Goal: Task Accomplishment & Management: Use online tool/utility

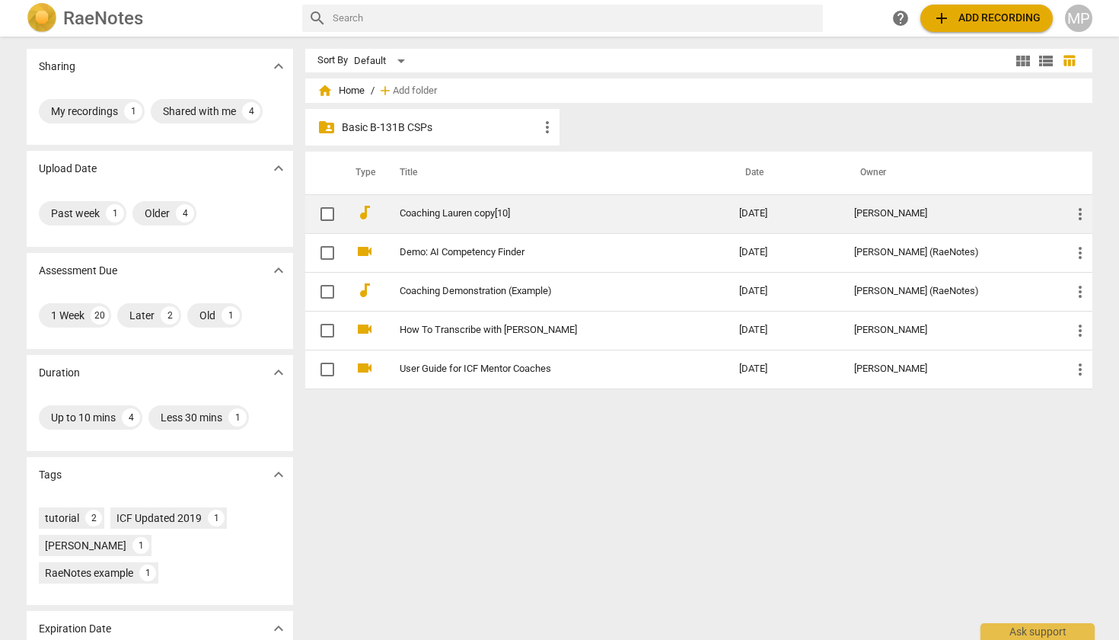
click at [467, 213] on link "Coaching Lauren copy[10]" at bounding box center [542, 213] width 285 height 11
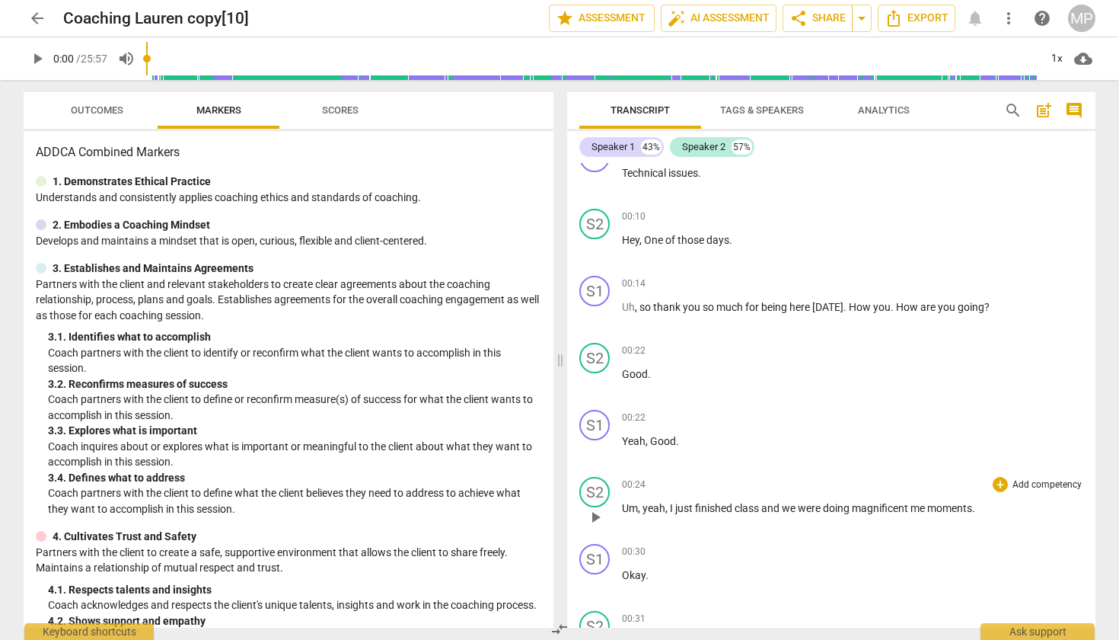
scroll to position [32, 0]
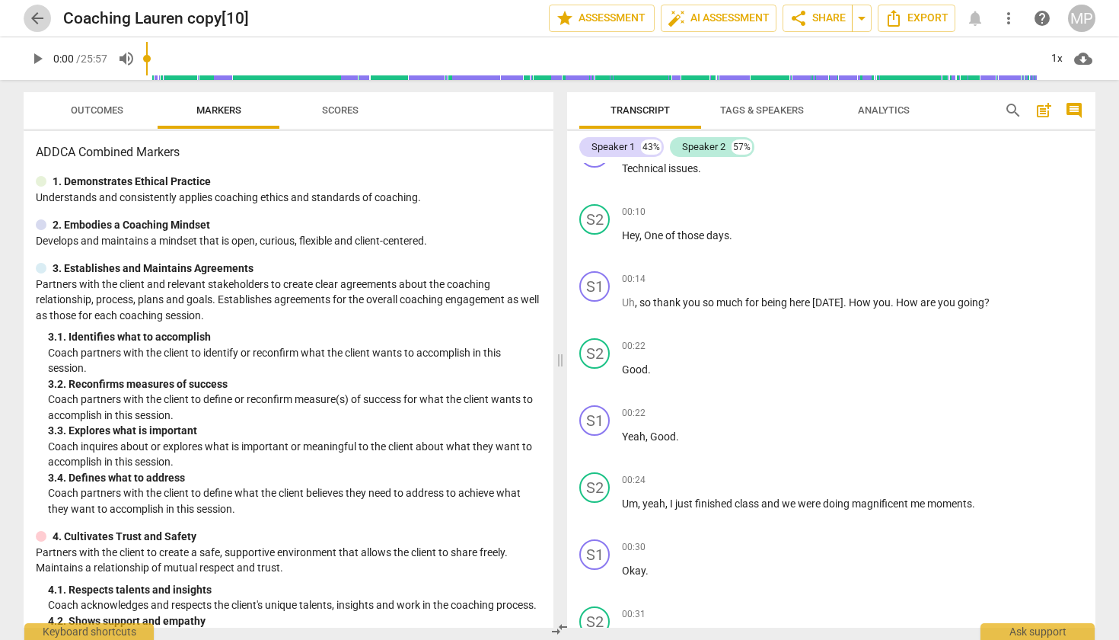
click at [40, 14] on span "arrow_back" at bounding box center [37, 18] width 18 height 18
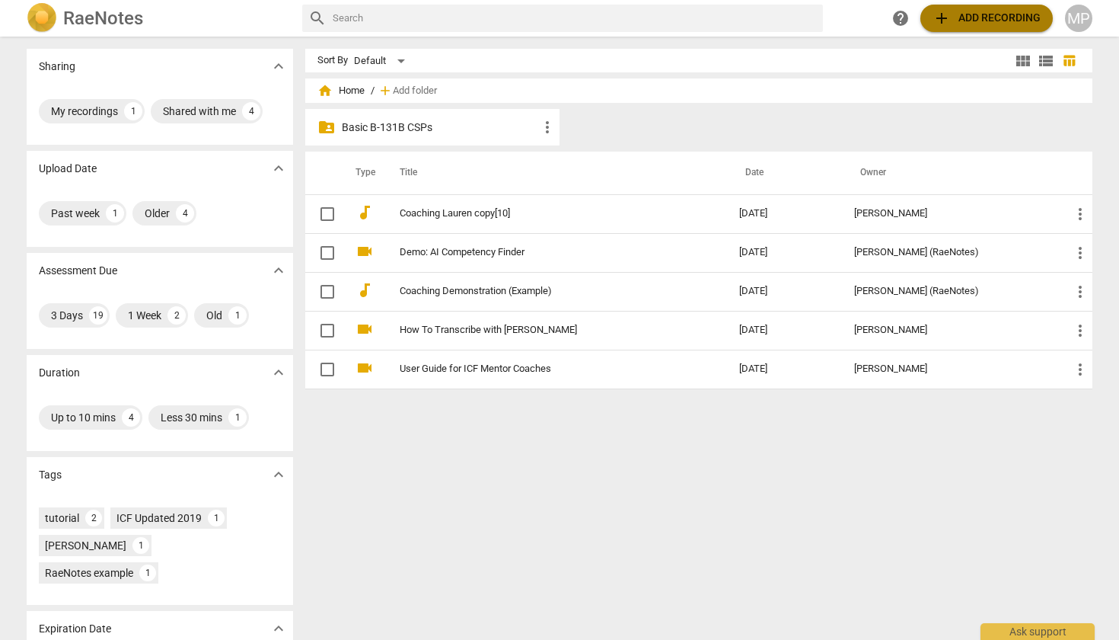
click at [991, 15] on span "add Add recording" at bounding box center [987, 18] width 108 height 18
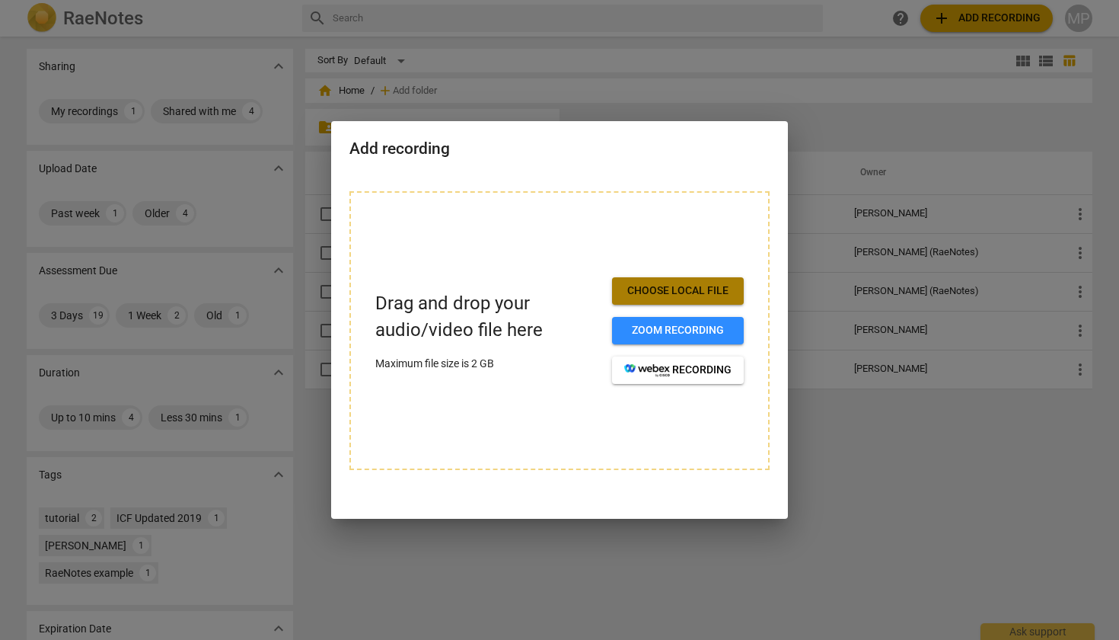
click at [700, 286] on span "Choose local file" at bounding box center [677, 290] width 107 height 15
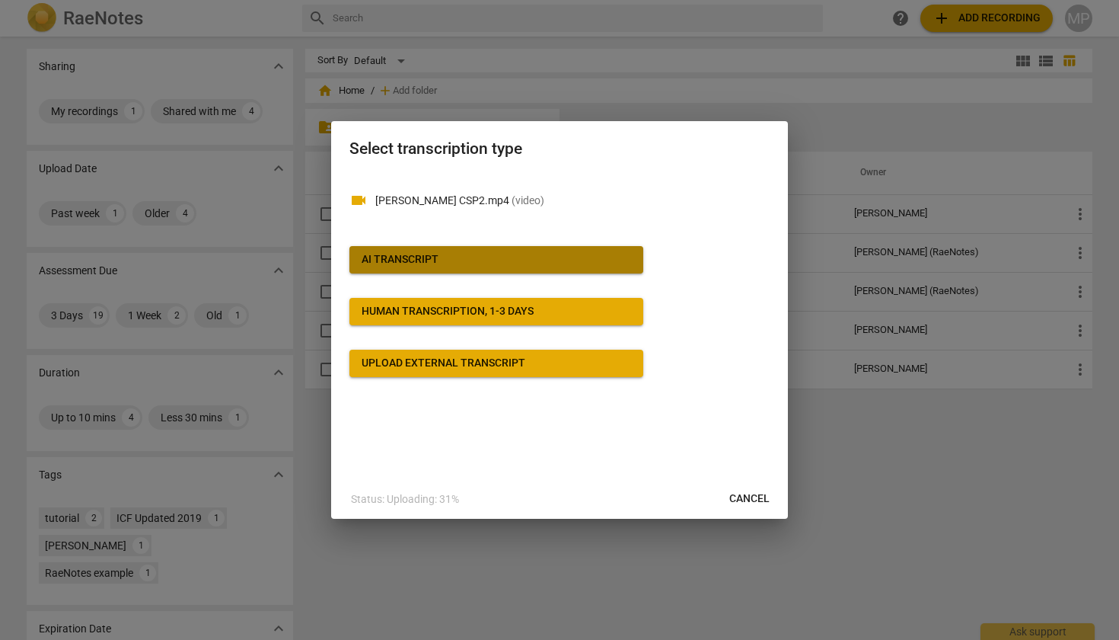
click at [482, 264] on span "AI Transcript" at bounding box center [497, 259] width 270 height 15
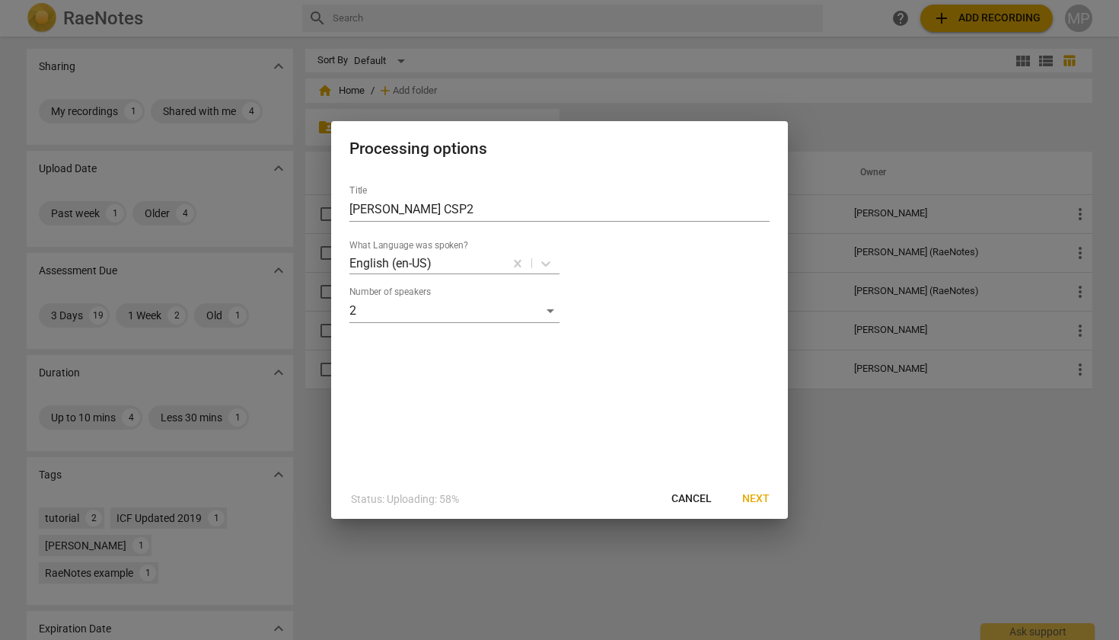
click at [753, 496] on span "Next" at bounding box center [755, 498] width 27 height 15
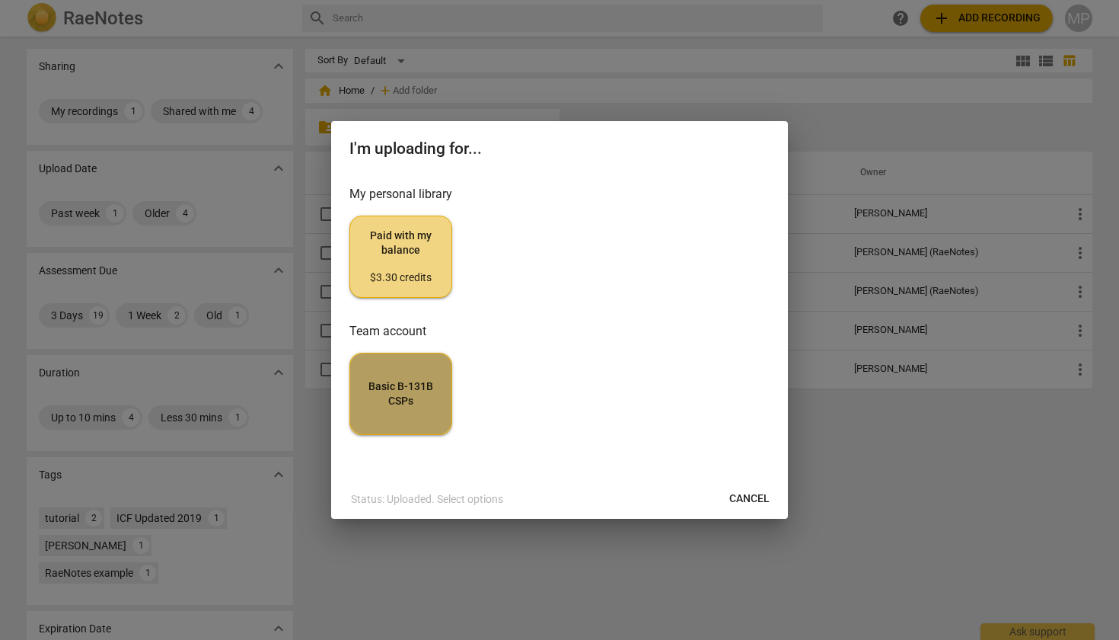
click at [425, 404] on span "Basic B-131B CSPs" at bounding box center [400, 394] width 77 height 30
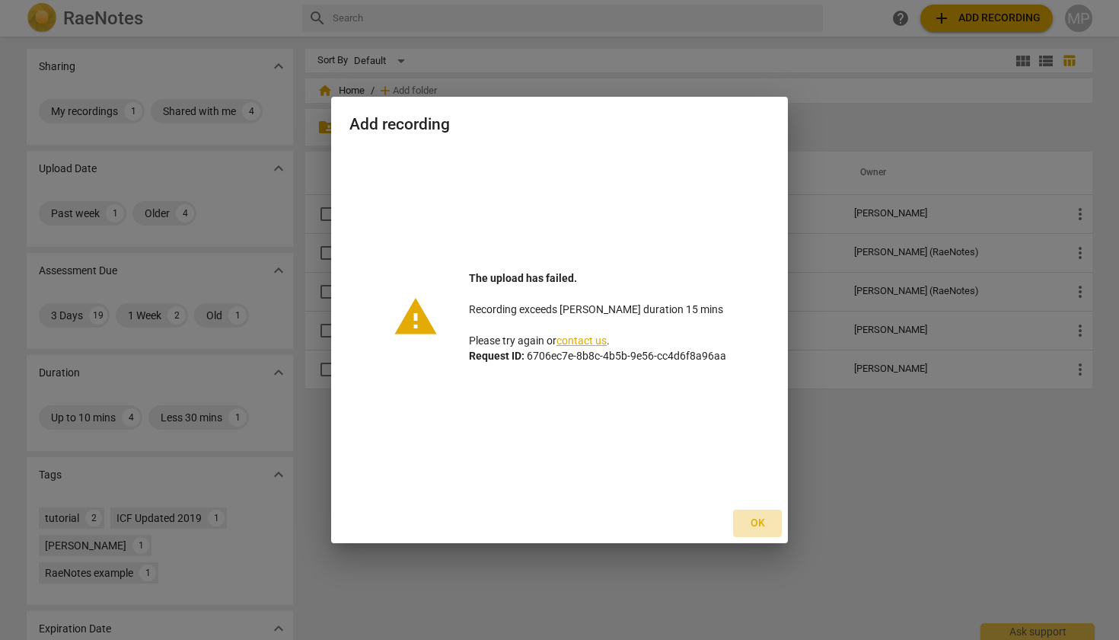
click at [758, 521] on span "Ok" at bounding box center [757, 522] width 24 height 15
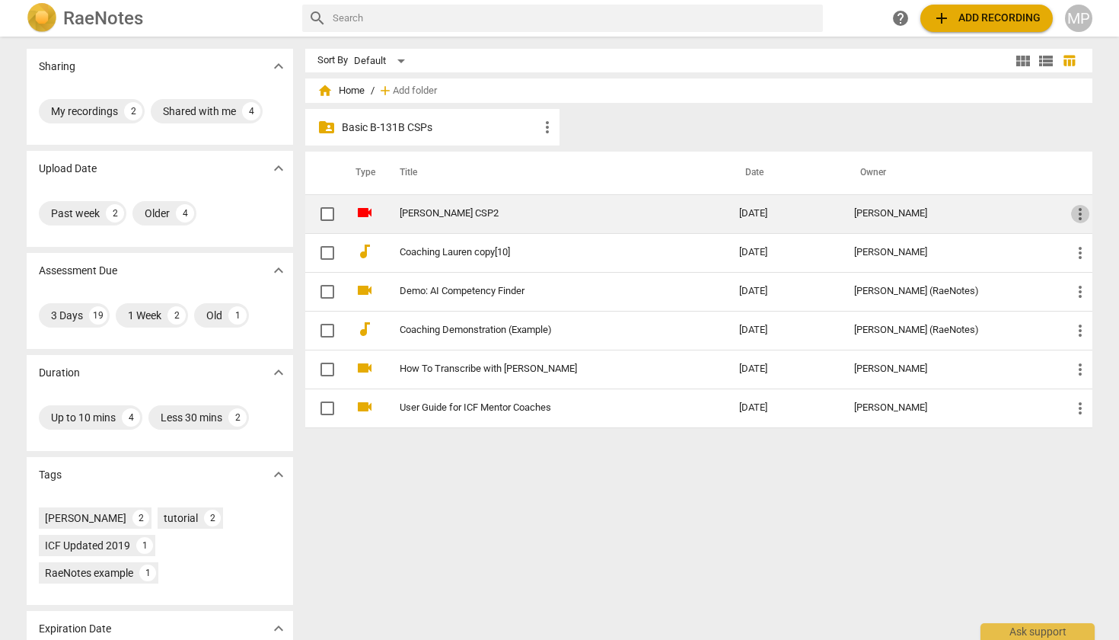
click at [1071, 217] on span "more_vert" at bounding box center [1080, 214] width 18 height 18
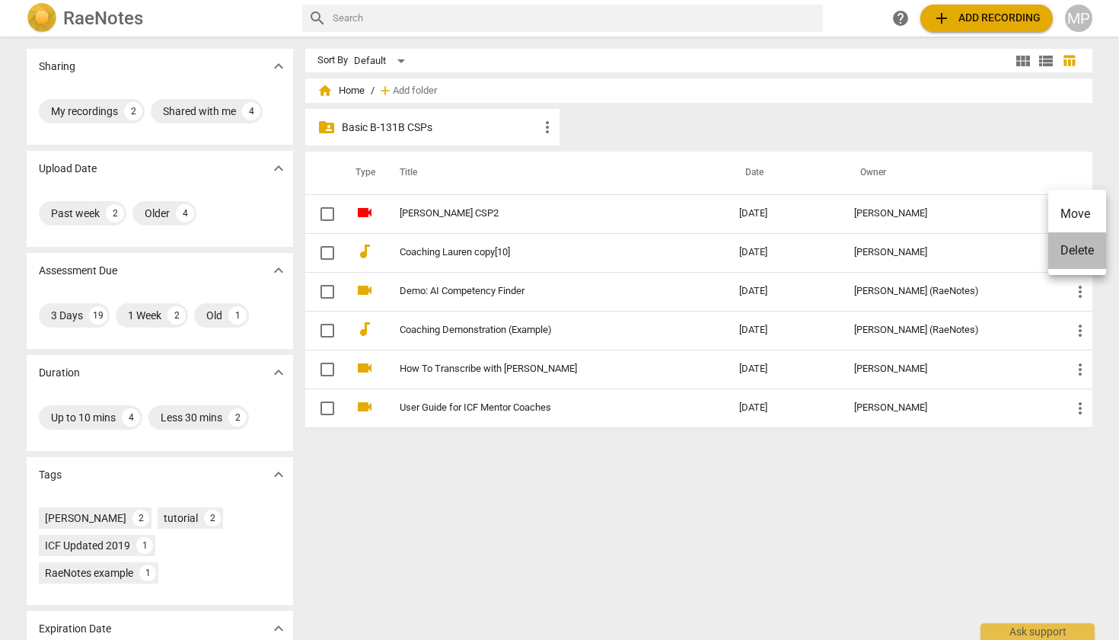
click at [1074, 252] on li "Delete" at bounding box center [1077, 250] width 58 height 37
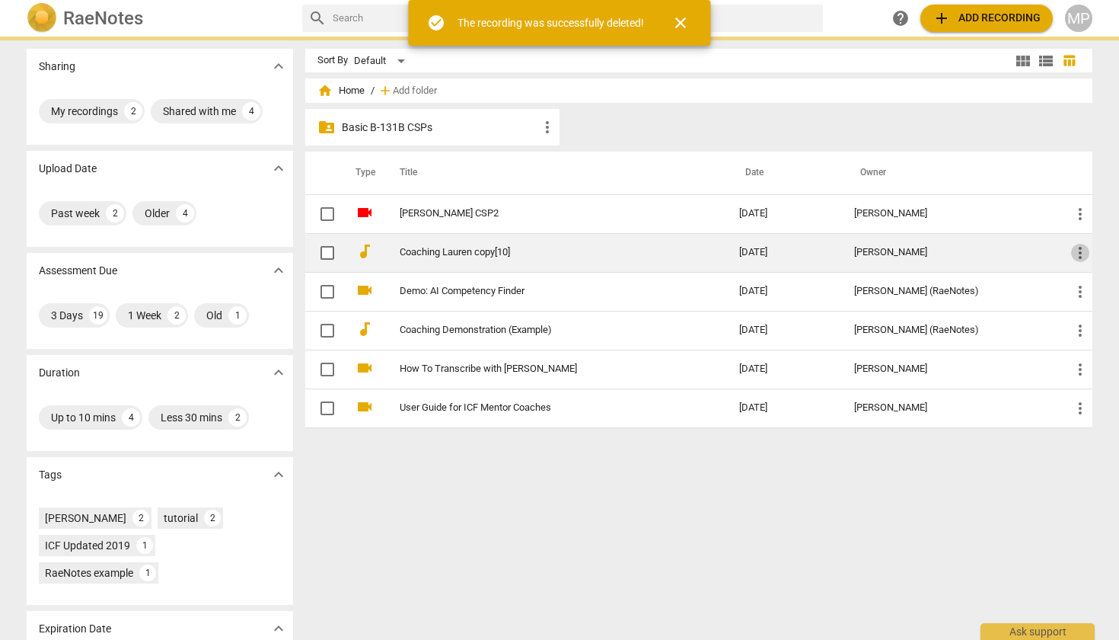
click at [1075, 249] on span "more_vert" at bounding box center [1080, 253] width 18 height 18
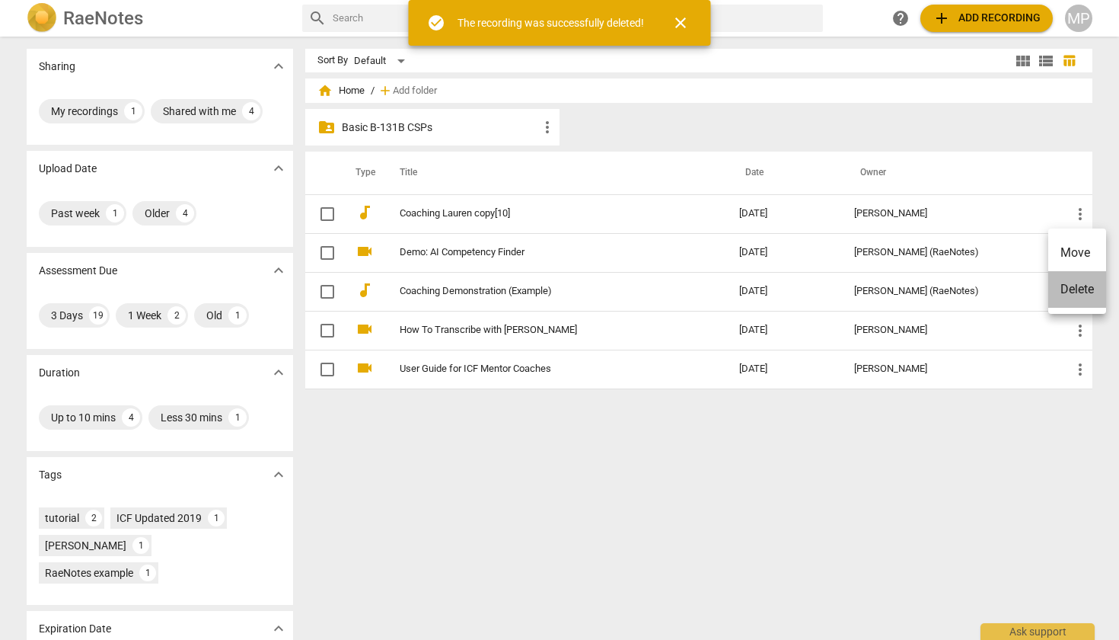
click at [1070, 292] on li "Delete" at bounding box center [1077, 289] width 58 height 37
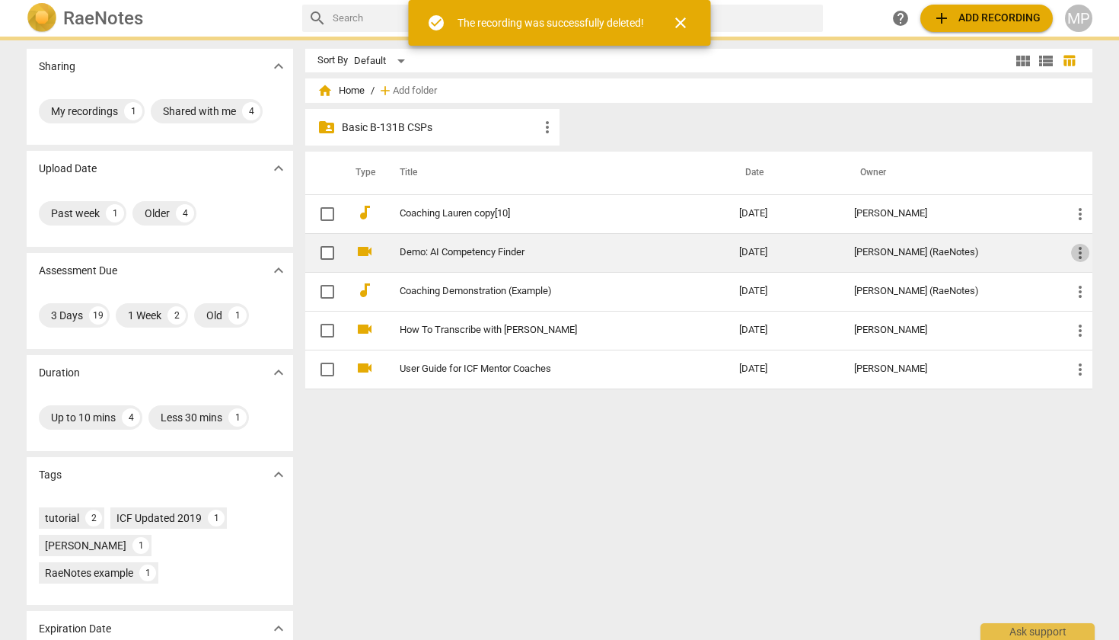
click at [1082, 248] on span "more_vert" at bounding box center [1080, 253] width 18 height 18
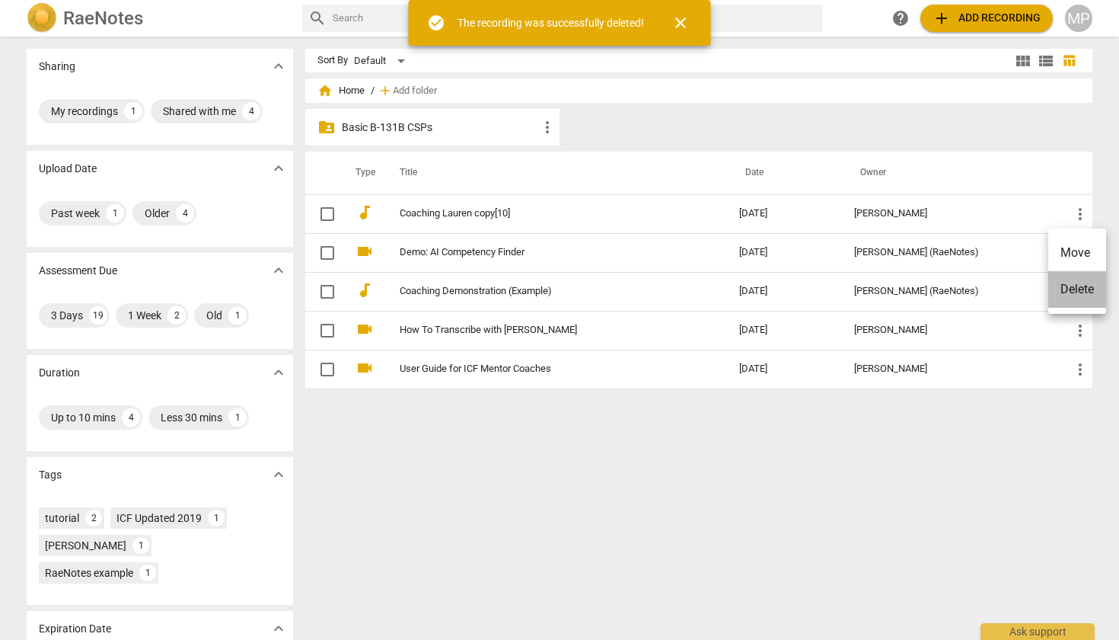
click at [1075, 293] on li "Delete" at bounding box center [1077, 289] width 58 height 37
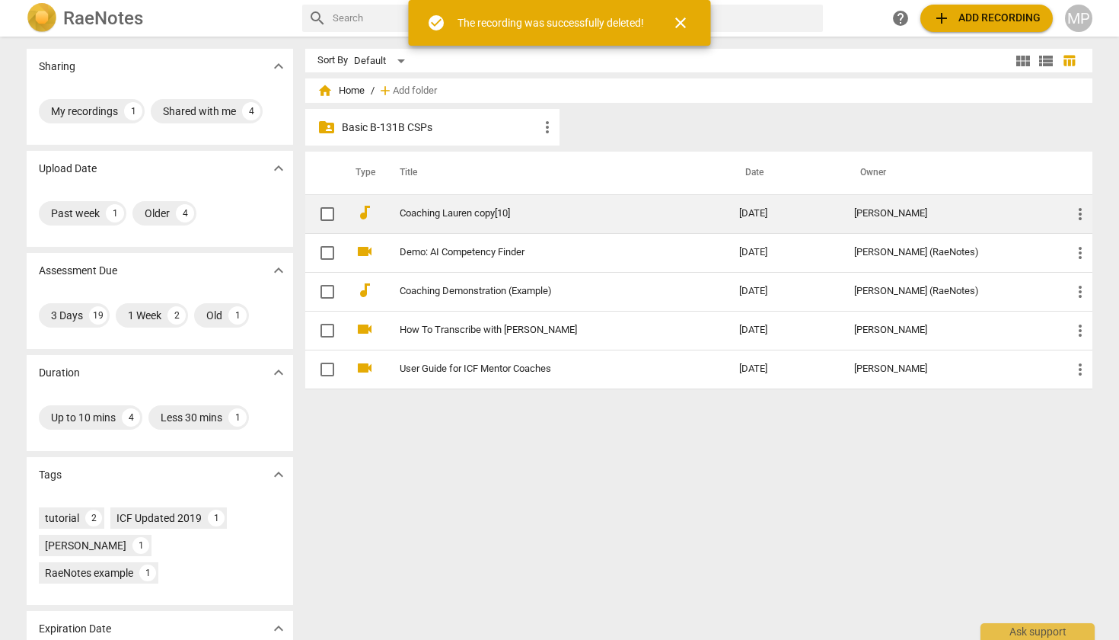
click at [504, 222] on td "Coaching Lauren copy[10]" at bounding box center [554, 213] width 346 height 39
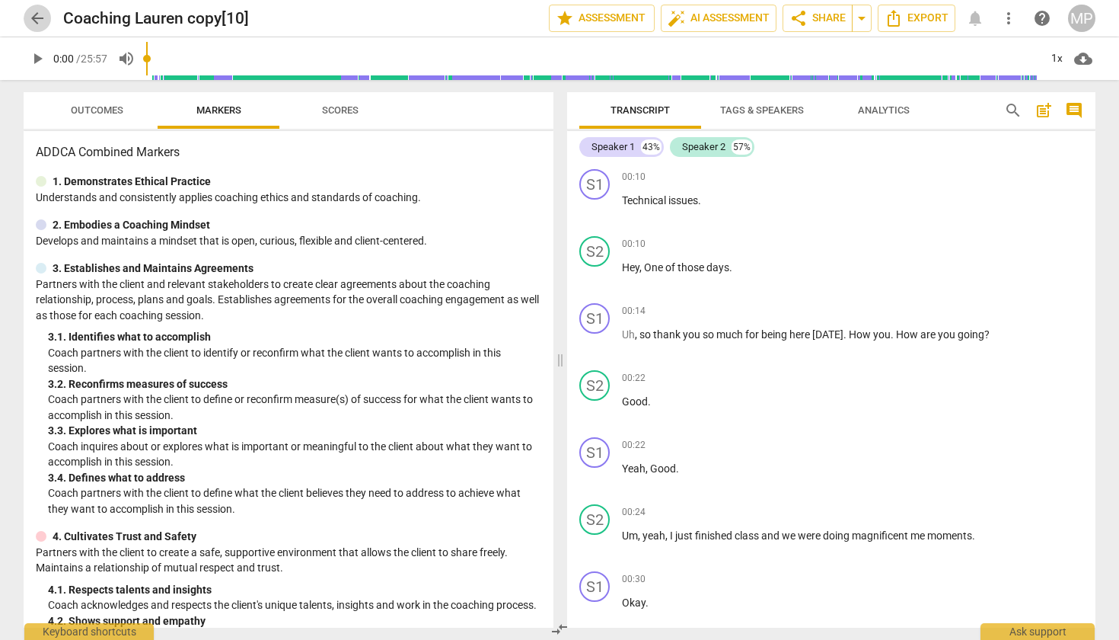
click at [43, 19] on span "arrow_back" at bounding box center [37, 18] width 18 height 18
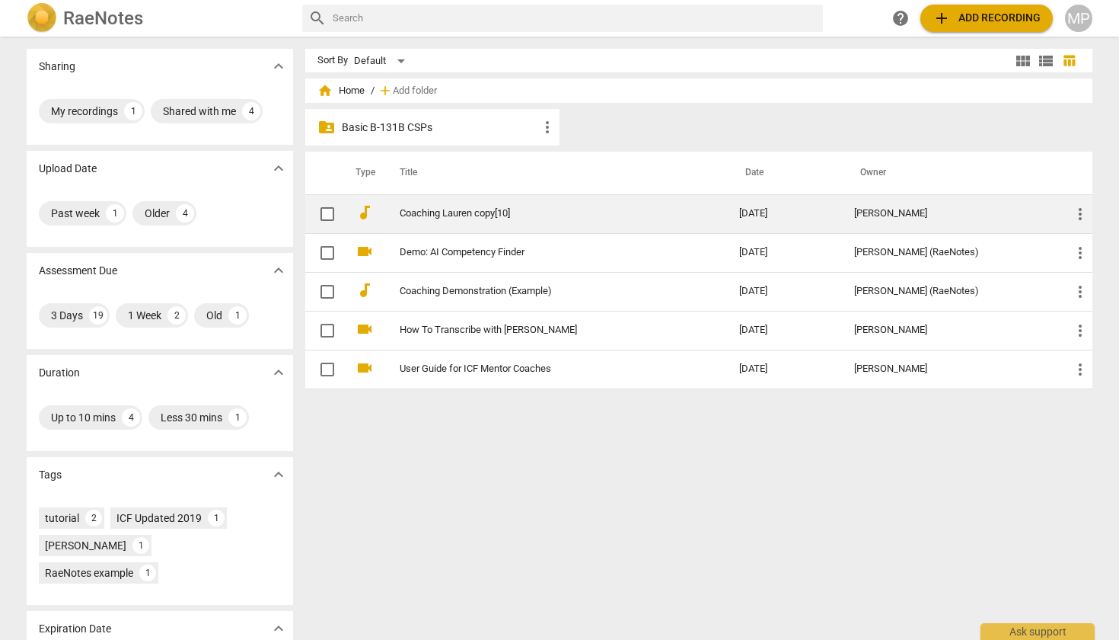
click at [533, 205] on td "Coaching Lauren copy[10]" at bounding box center [554, 213] width 346 height 39
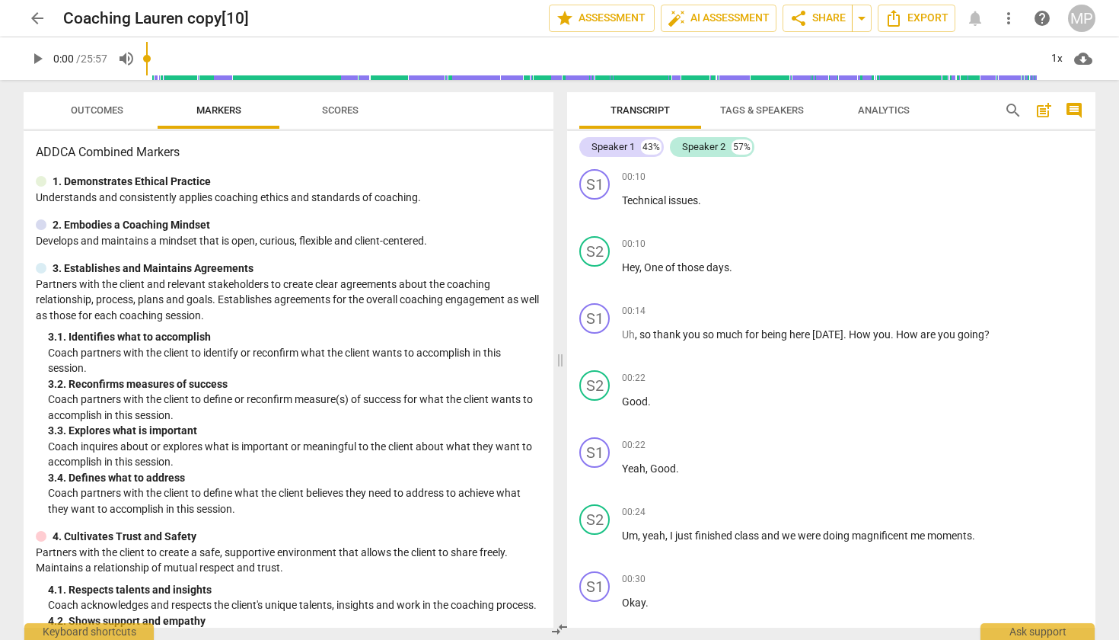
click at [348, 113] on span "Scores" at bounding box center [340, 109] width 37 height 11
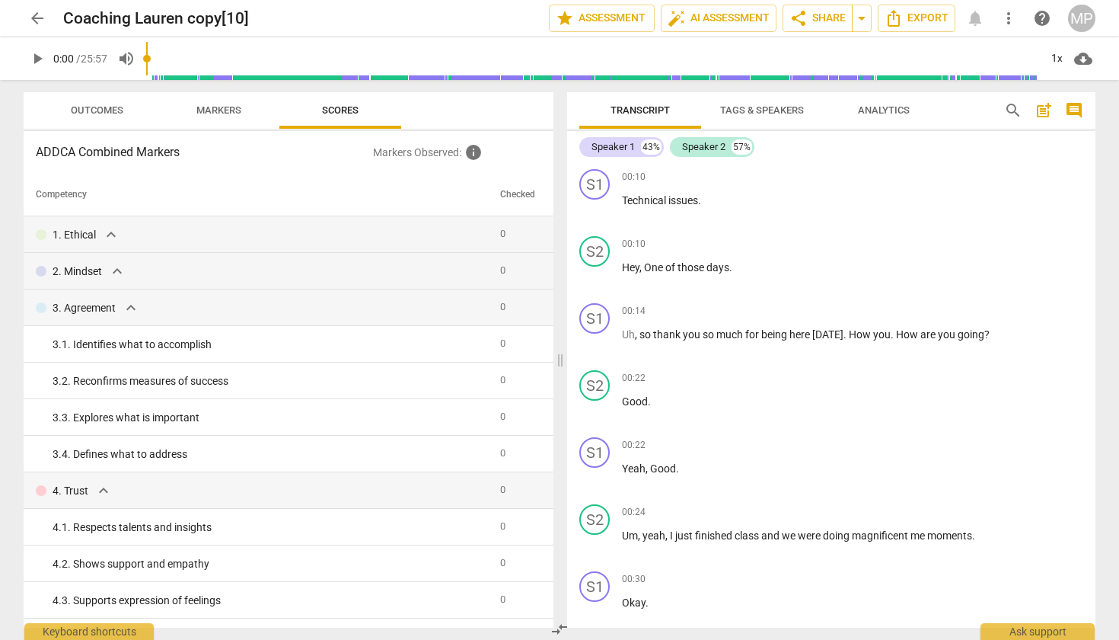
click at [38, 20] on span "arrow_back" at bounding box center [37, 18] width 18 height 18
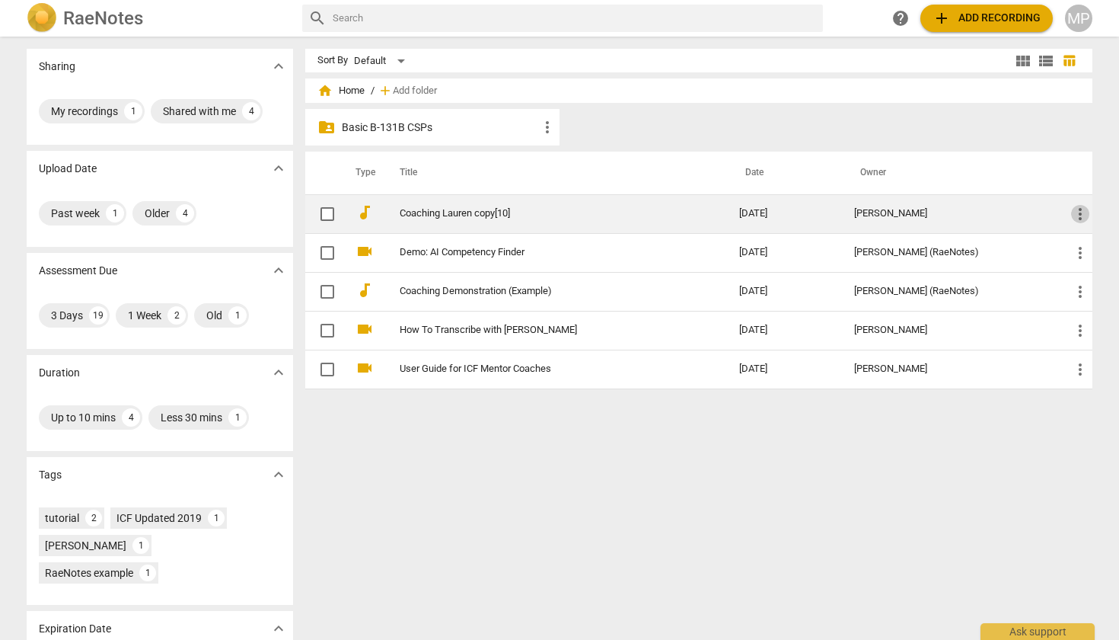
click at [1077, 211] on span "more_vert" at bounding box center [1080, 214] width 18 height 18
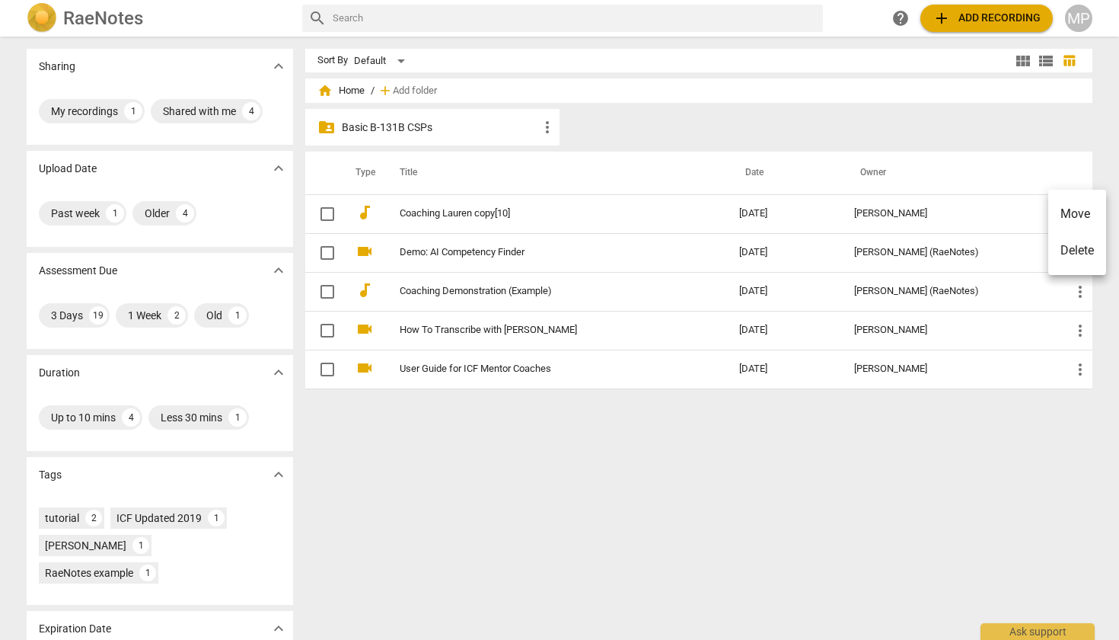
click at [1070, 254] on li "Delete" at bounding box center [1077, 250] width 58 height 37
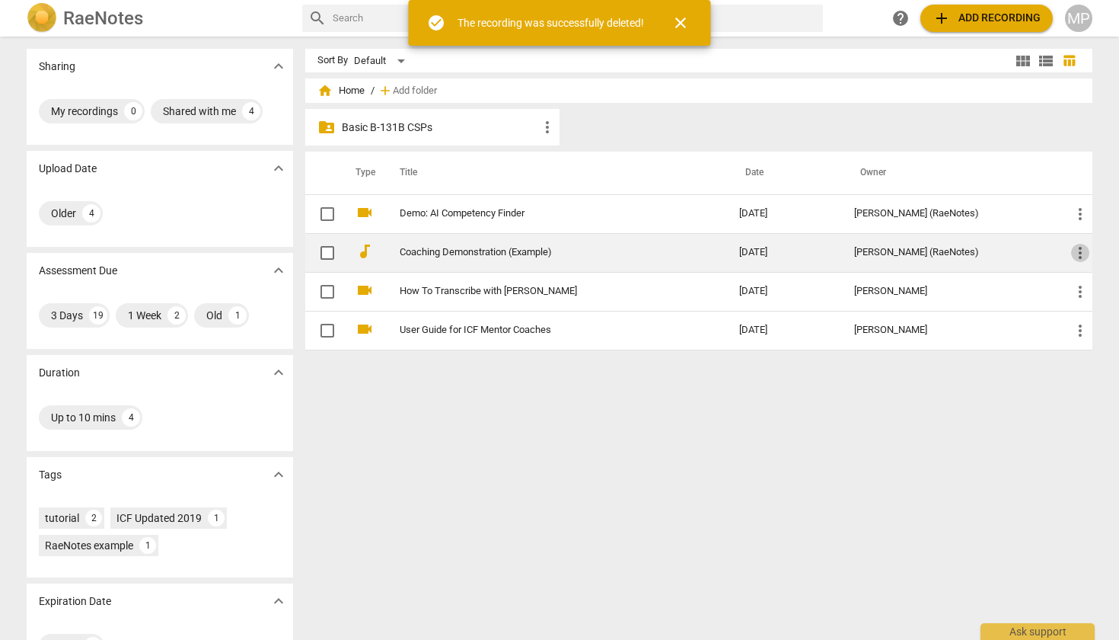
click at [1083, 254] on span "more_vert" at bounding box center [1080, 253] width 18 height 18
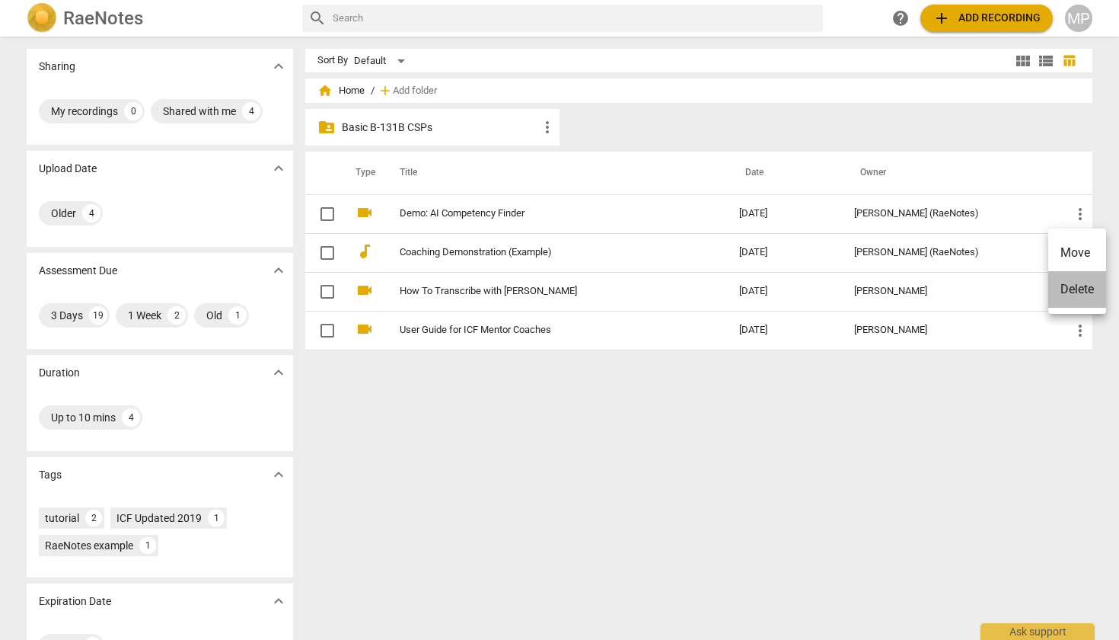
click at [1073, 290] on li "Delete" at bounding box center [1077, 289] width 58 height 37
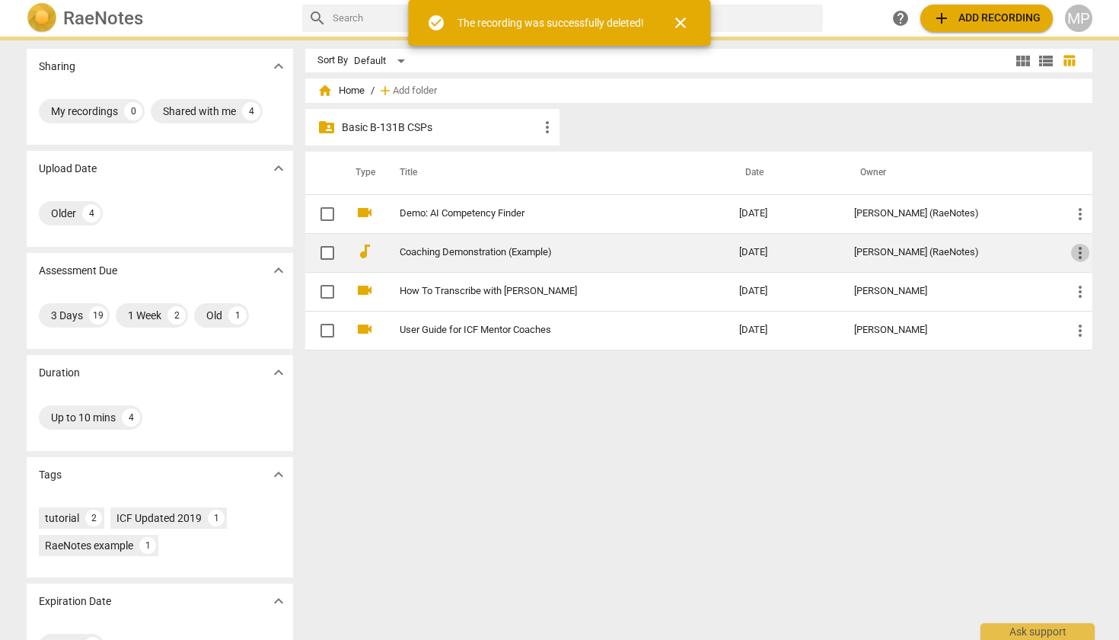
click at [1075, 245] on span "more_vert" at bounding box center [1080, 253] width 18 height 18
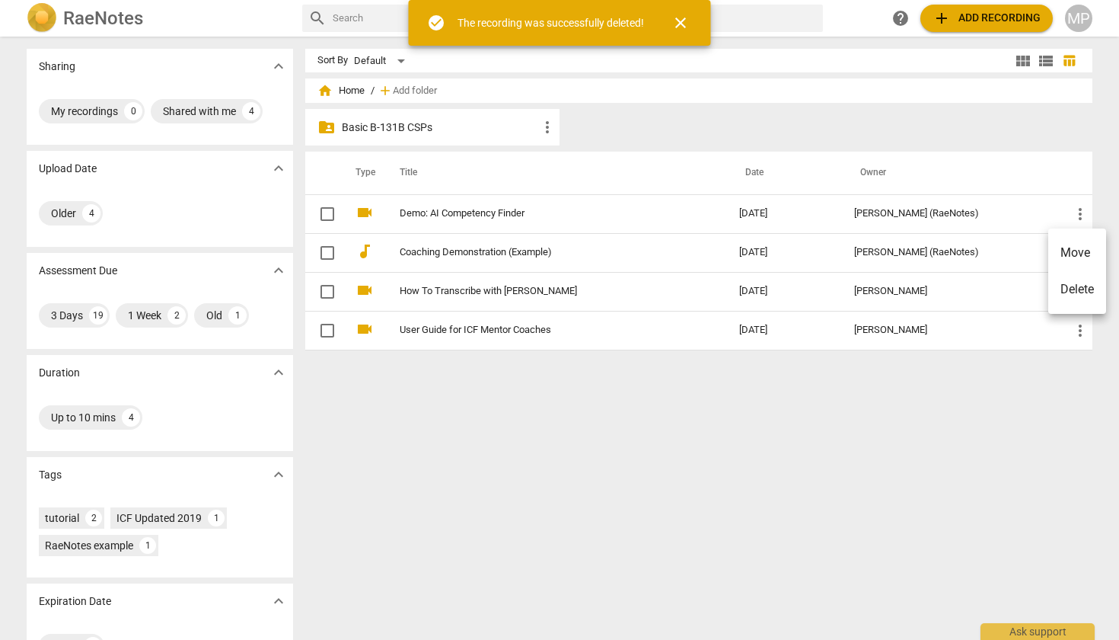
click at [1064, 298] on li "Delete" at bounding box center [1077, 289] width 58 height 37
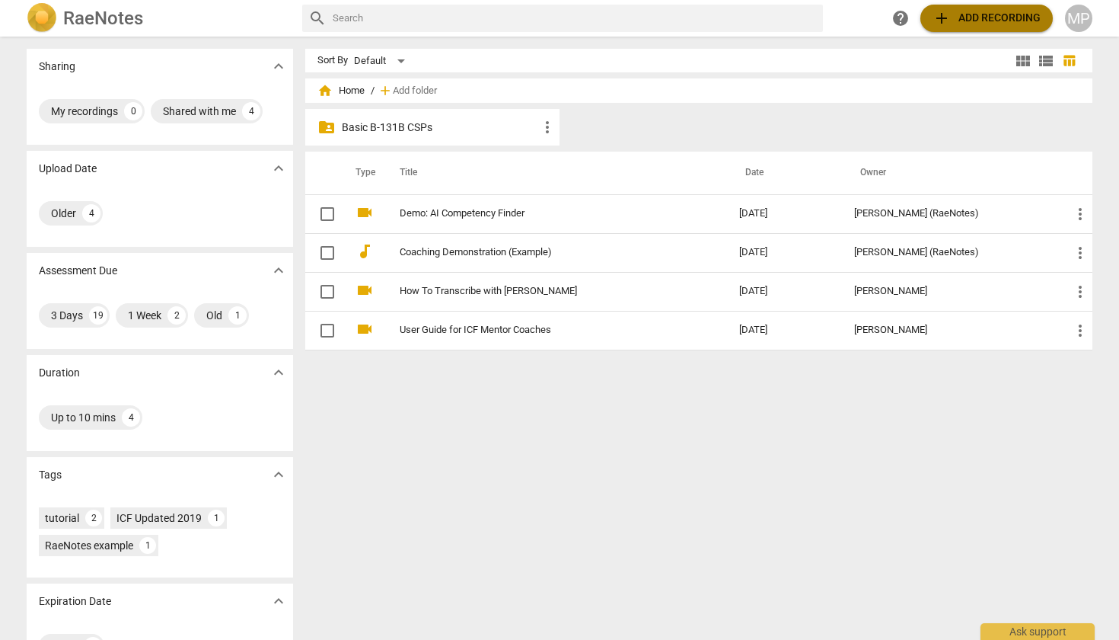
click at [984, 15] on span "add Add recording" at bounding box center [987, 18] width 108 height 18
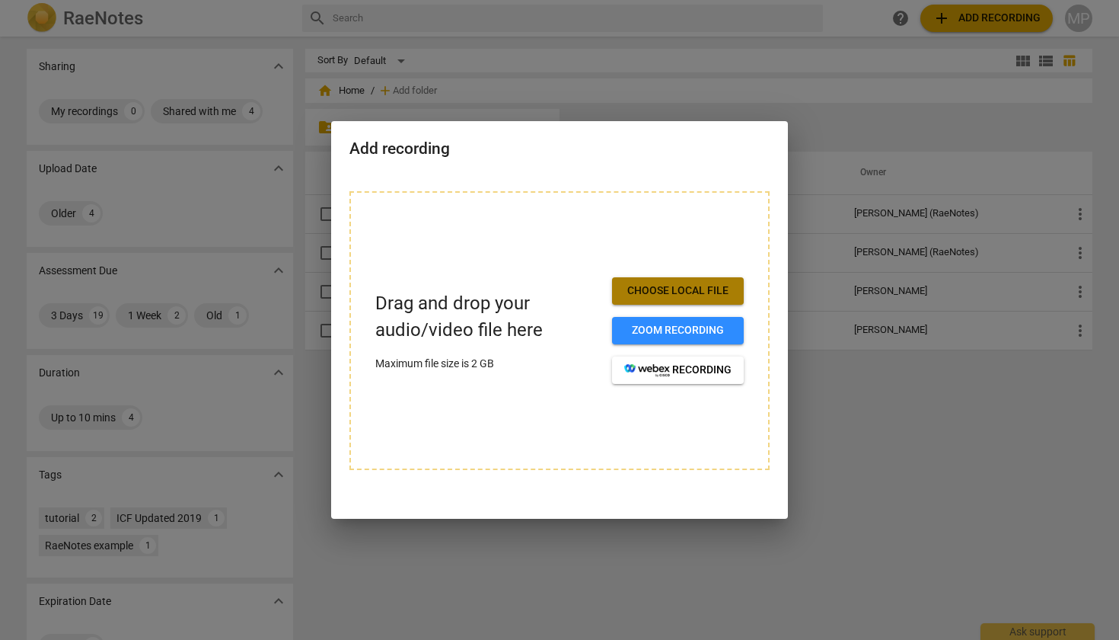
click at [693, 296] on span "Choose local file" at bounding box center [677, 290] width 107 height 15
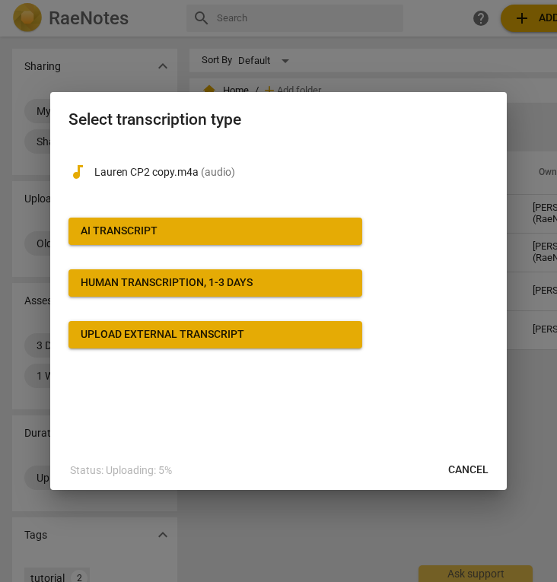
click at [113, 233] on div "AI Transcript" at bounding box center [119, 231] width 77 height 15
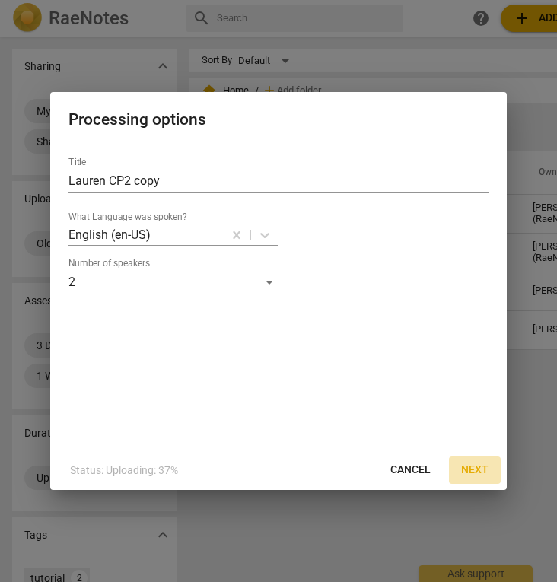
click at [468, 476] on span "Next" at bounding box center [474, 470] width 27 height 15
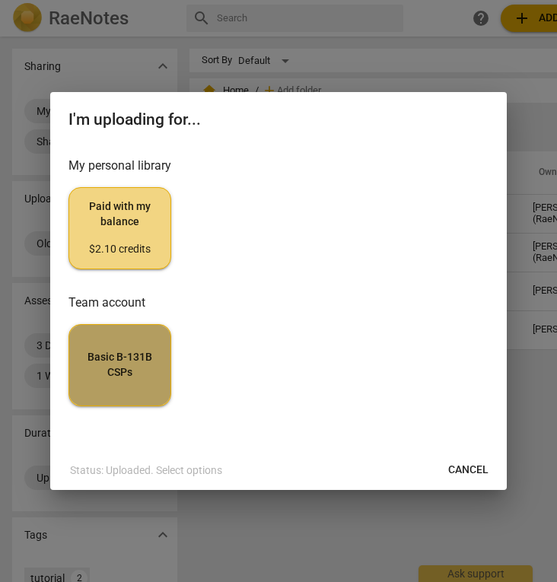
click at [116, 369] on span "Basic B-131B CSPs" at bounding box center [119, 365] width 77 height 30
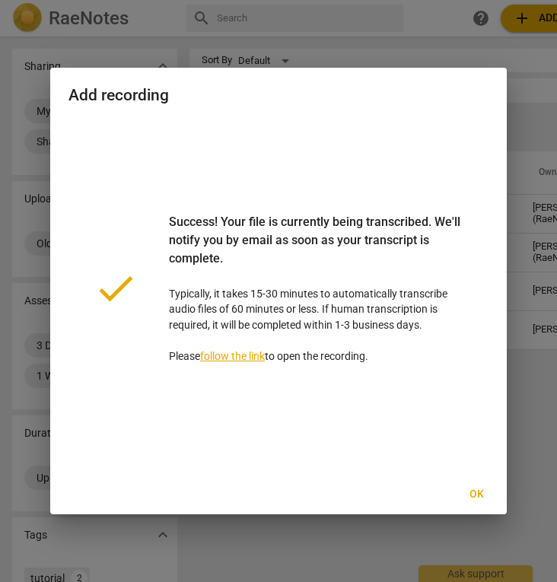
click at [469, 504] on button "Ok" at bounding box center [476, 494] width 49 height 27
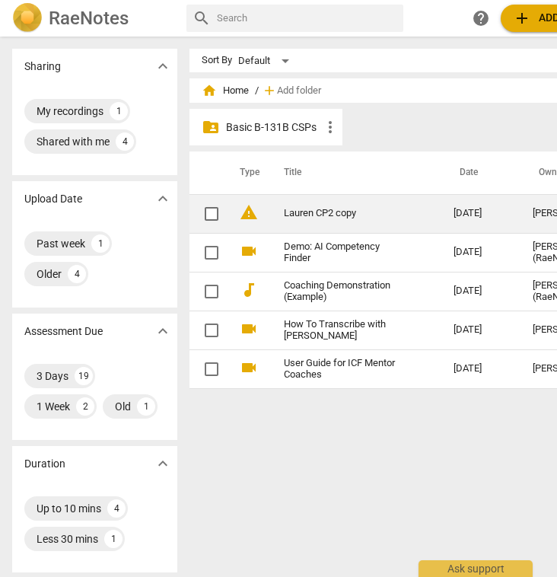
copy link "Lauren CP2 copy"
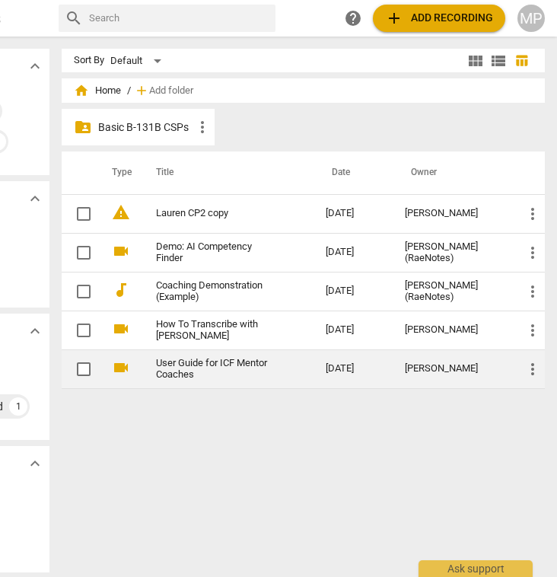
scroll to position [0, 128]
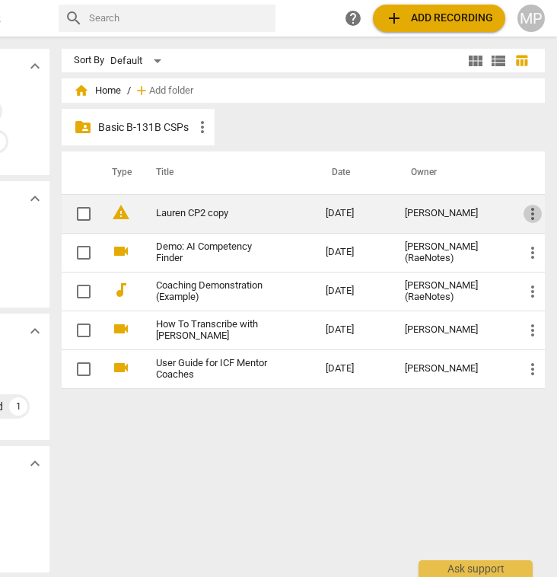
click at [525, 215] on span "more_vert" at bounding box center [533, 214] width 18 height 18
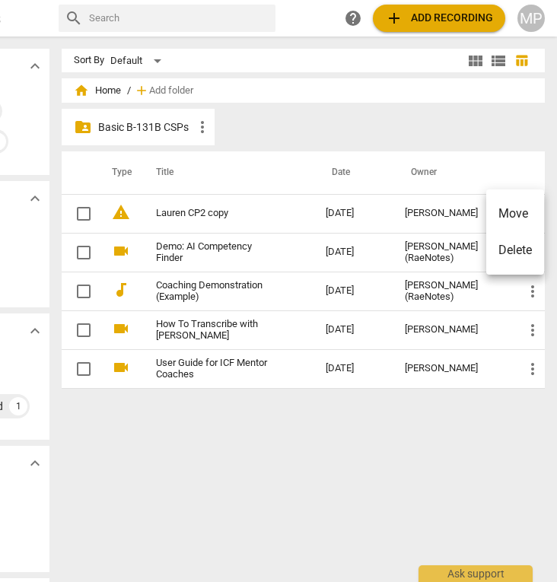
click at [331, 431] on div at bounding box center [278, 291] width 557 height 582
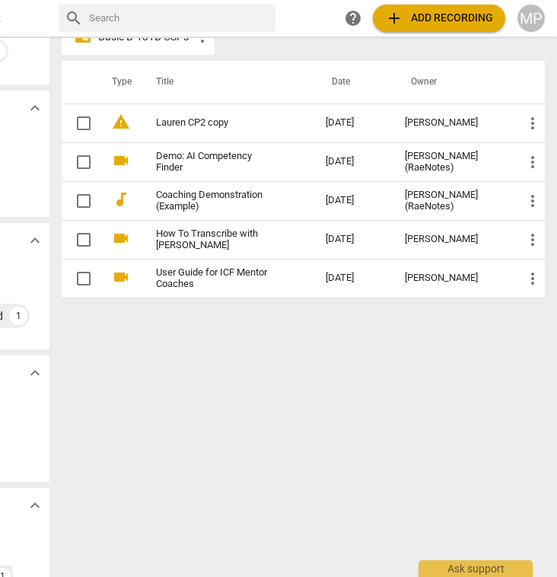
scroll to position [66, 0]
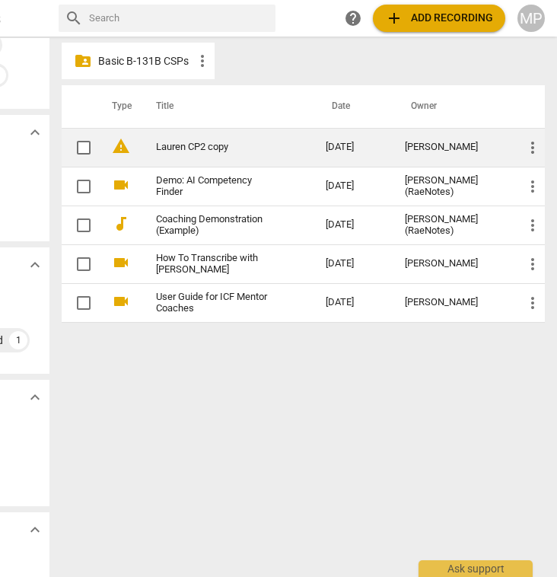
click at [528, 142] on span "more_vert" at bounding box center [533, 148] width 18 height 18
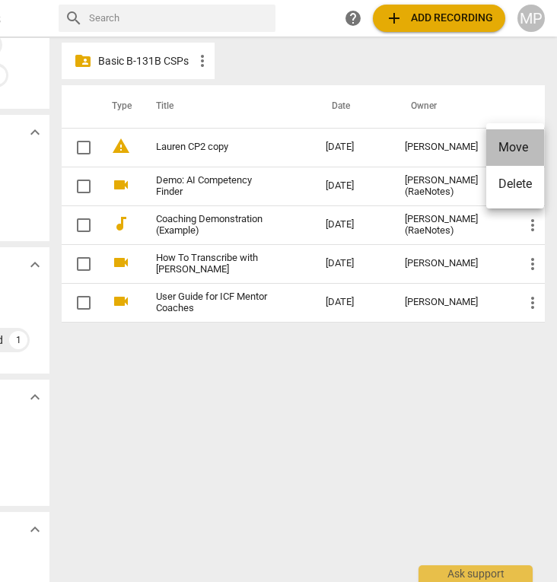
click at [514, 141] on li "Move" at bounding box center [516, 147] width 58 height 37
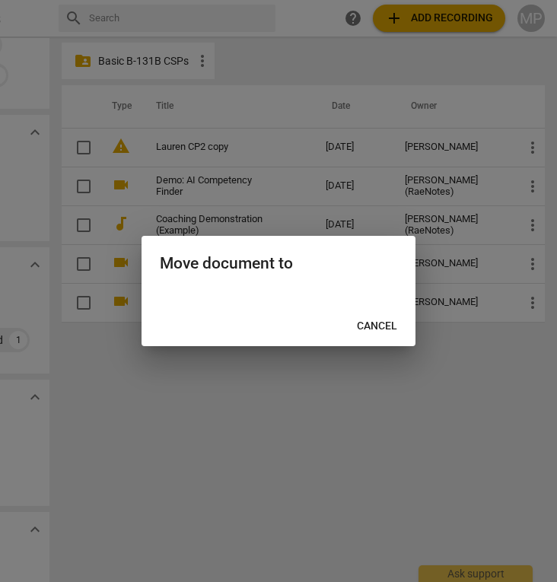
click at [273, 257] on h2 "Move document to" at bounding box center [279, 263] width 238 height 19
copy h2
click at [266, 262] on h2 "Move document to" at bounding box center [279, 263] width 238 height 19
click at [375, 332] on span "Cancel" at bounding box center [377, 326] width 40 height 15
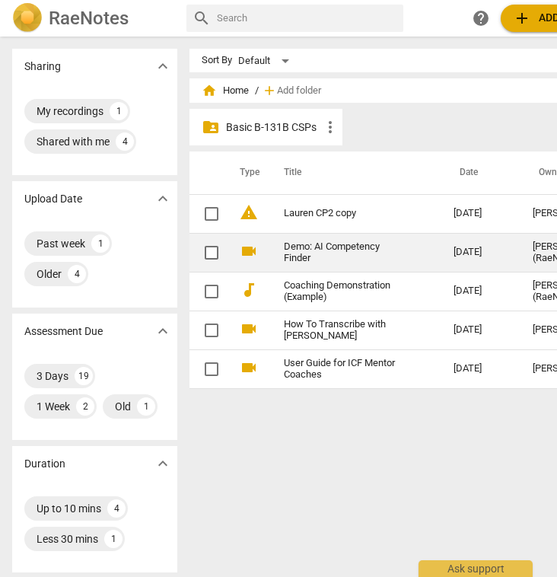
scroll to position [0, 0]
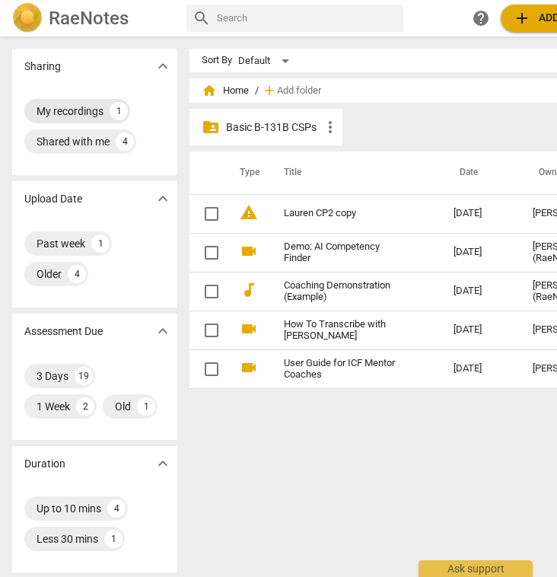
click at [94, 111] on div "My recordings" at bounding box center [70, 111] width 67 height 15
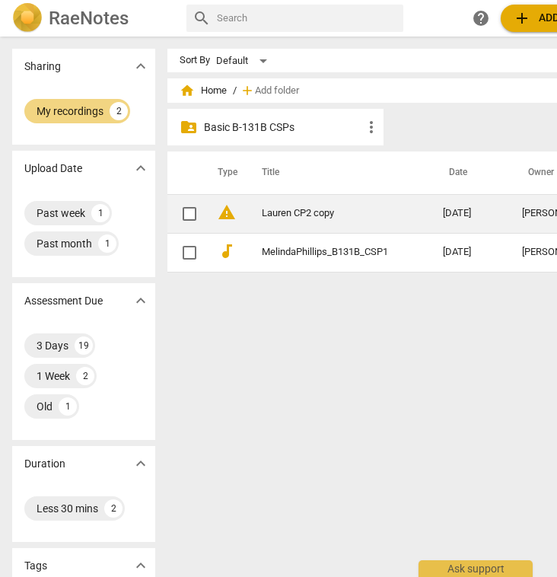
click at [218, 214] on span "warning" at bounding box center [227, 212] width 18 height 18
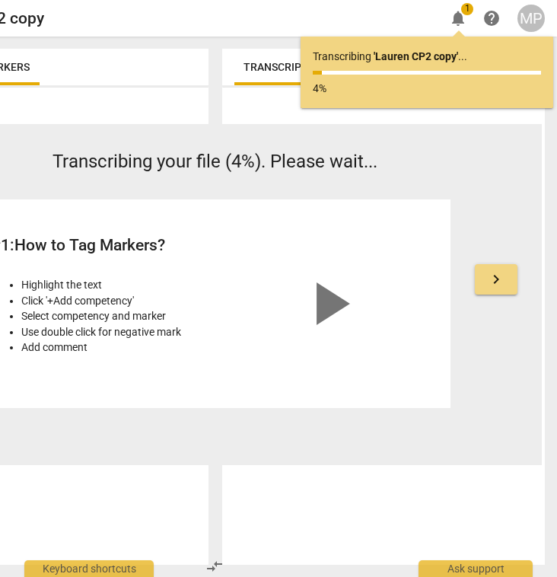
scroll to position [0, 128]
click at [500, 279] on span "keyboard_arrow_right" at bounding box center [496, 279] width 18 height 18
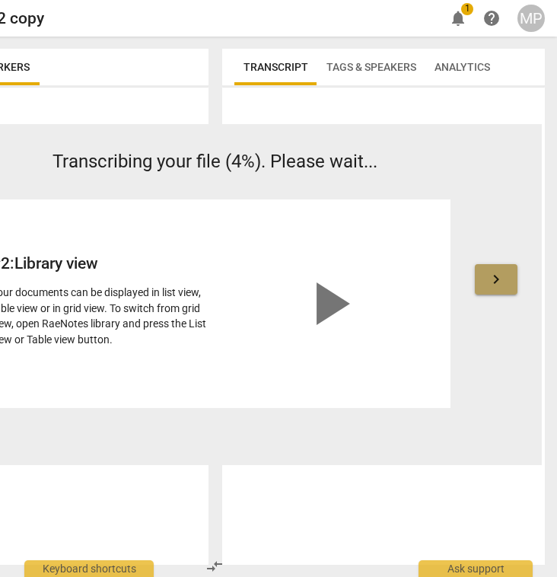
click at [502, 282] on span "keyboard_arrow_right" at bounding box center [496, 279] width 18 height 18
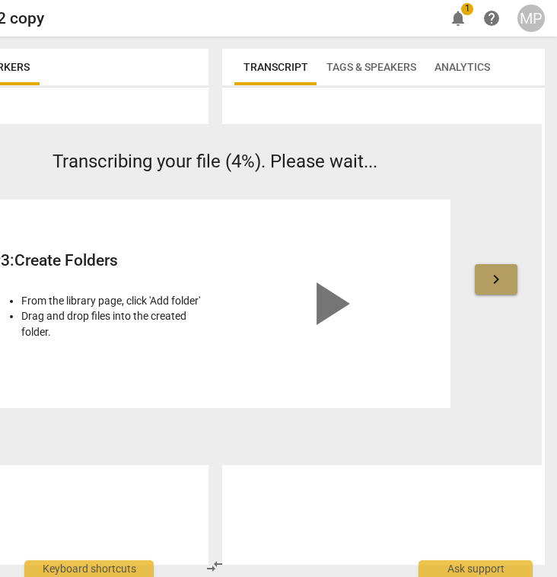
click at [502, 282] on span "keyboard_arrow_right" at bounding box center [496, 279] width 18 height 18
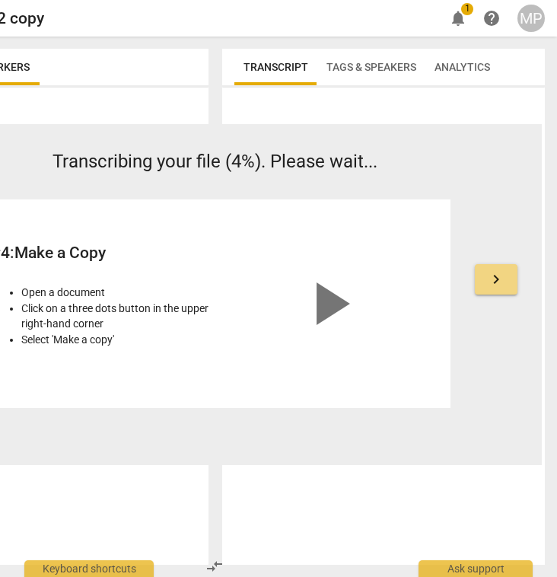
scroll to position [0, 0]
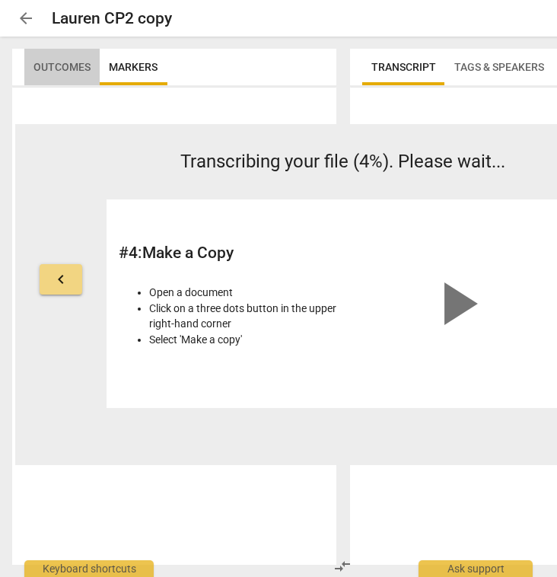
click at [73, 62] on span "Outcomes" at bounding box center [62, 67] width 57 height 12
click at [26, 22] on span "arrow_back" at bounding box center [26, 18] width 18 height 18
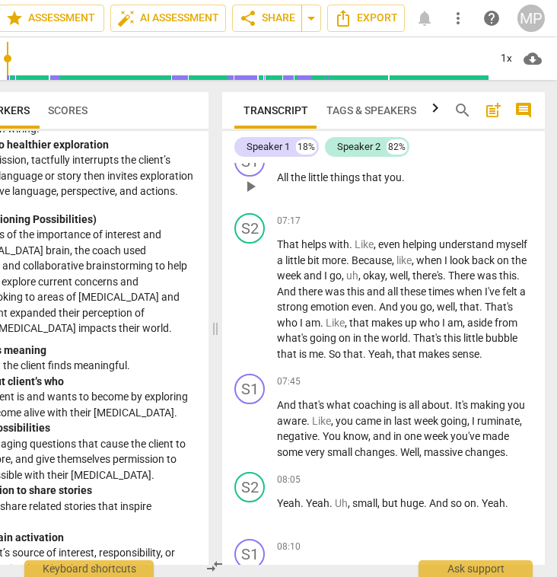
scroll to position [2293, 0]
